Goal: Navigation & Orientation: Find specific page/section

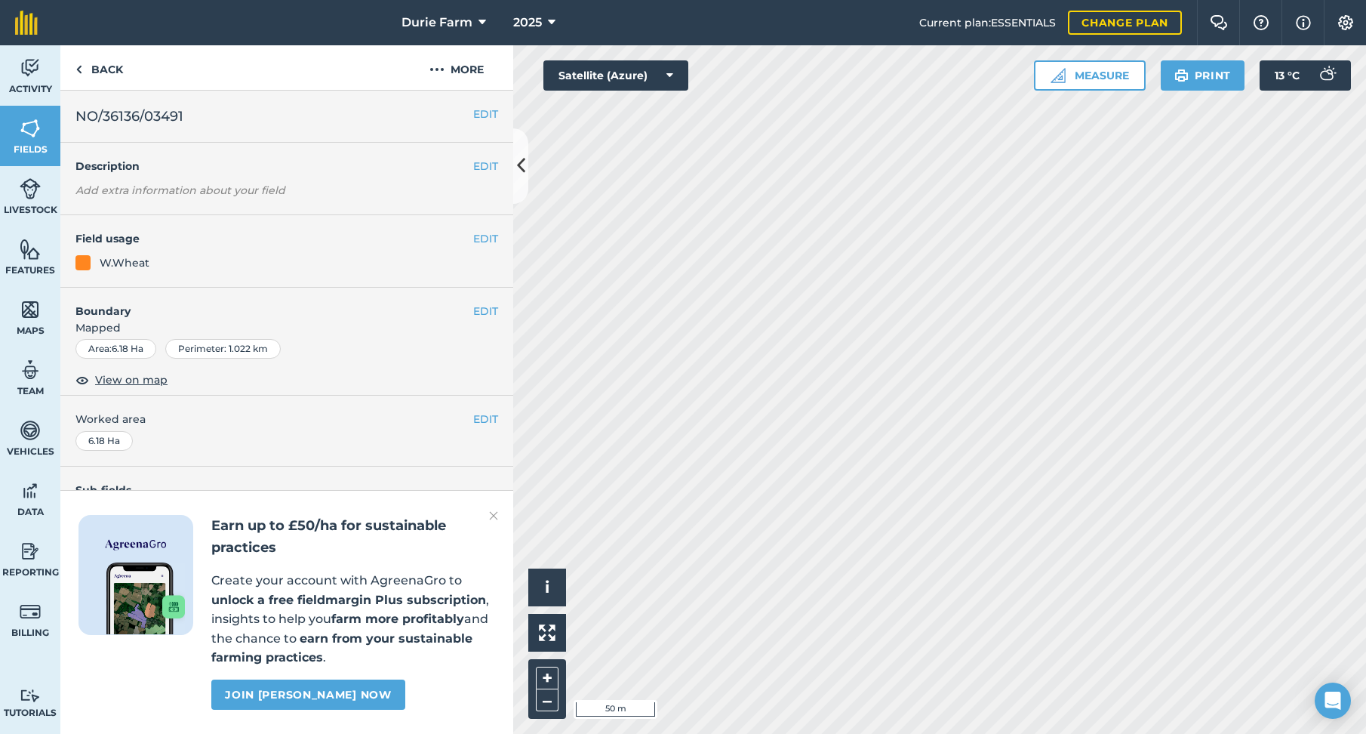
click at [1070, 81] on div "Hello i © 2025 TomTom, Microsoft 50 m + – Satellite (Azure) Measure Print 13 ° C" at bounding box center [939, 389] width 853 height 688
